Goal: Information Seeking & Learning: Compare options

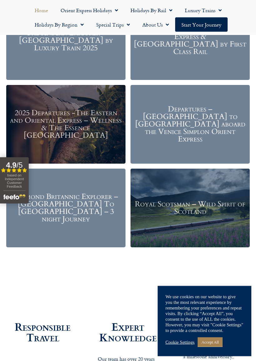
scroll to position [749, 0]
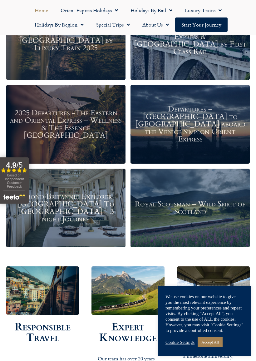
click at [84, 211] on h3 "Belmond Britannic Explorer – London To The Lake District – 3 night Journey" at bounding box center [65, 208] width 113 height 30
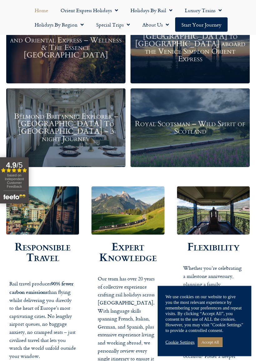
scroll to position [829, 0]
click at [226, 147] on div "Royal Scotsman – Wild Spirit of Scotland" at bounding box center [190, 128] width 119 height 79
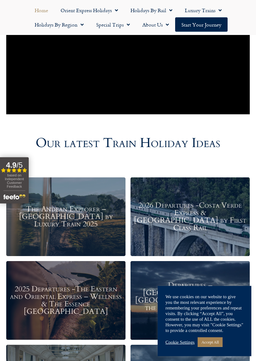
scroll to position [573, 0]
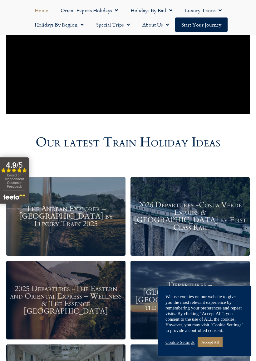
click at [198, 214] on h3 "2026 Departures -Costa Verde Express & Spain by First Class Rail" at bounding box center [190, 217] width 113 height 30
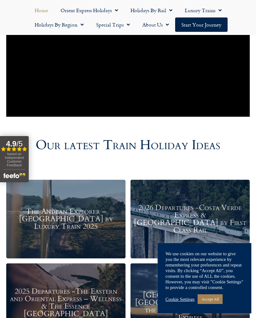
scroll to position [569, 0]
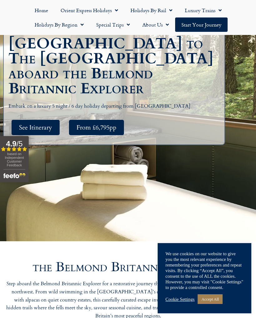
scroll to position [136, 0]
